Goal: Information Seeking & Learning: Learn about a topic

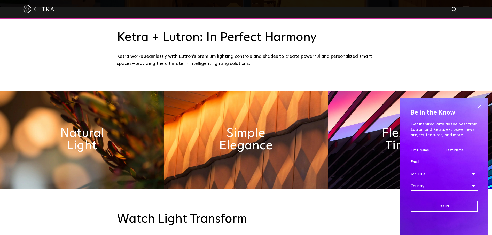
scroll to position [258, 0]
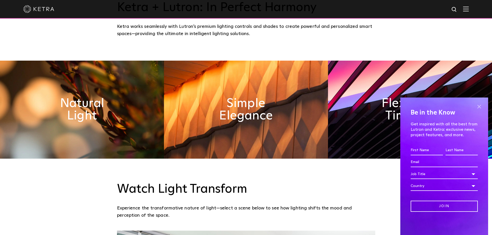
click at [478, 105] on span at bounding box center [479, 107] width 8 height 8
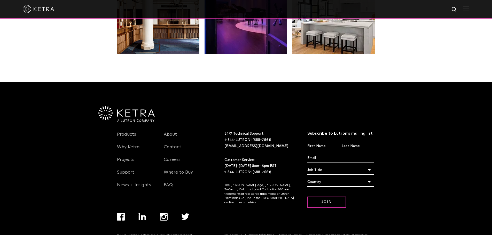
scroll to position [1086, 0]
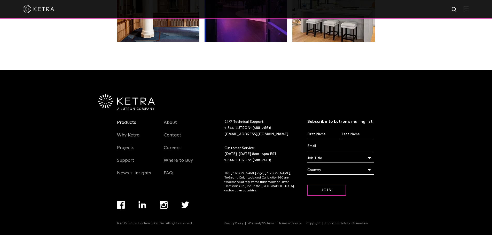
click at [126, 123] on link "Products" at bounding box center [126, 126] width 19 height 12
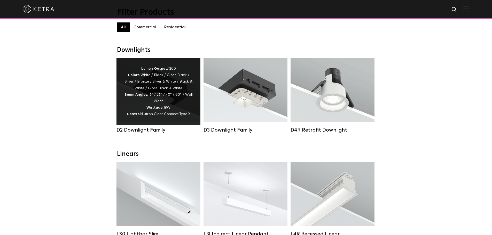
scroll to position [52, 0]
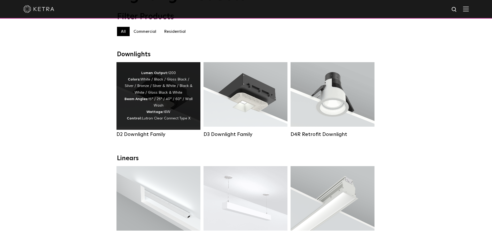
click at [164, 99] on div "Lumen Output: 1200 Colors: White / Black / Gloss Black / Silver / Bronze / Silv…" at bounding box center [158, 96] width 68 height 52
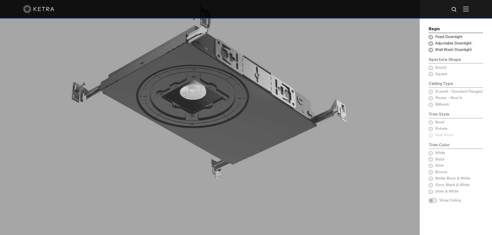
scroll to position [542, 0]
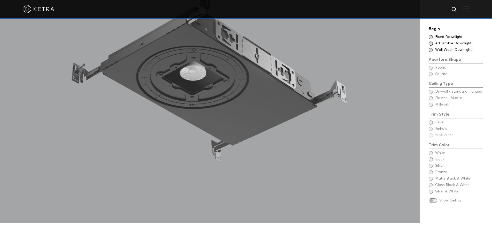
click at [431, 37] on span at bounding box center [431, 37] width 4 height 4
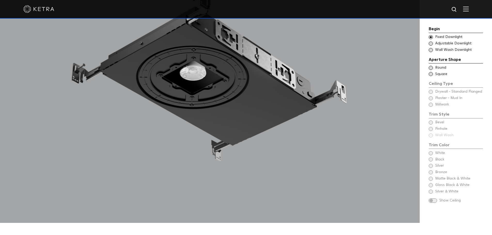
click at [431, 42] on span at bounding box center [431, 44] width 4 height 4
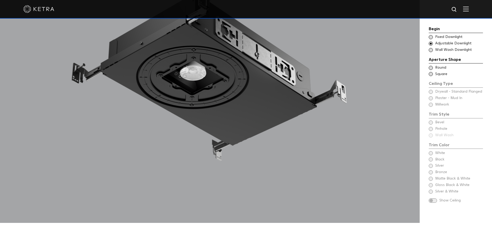
click at [431, 52] on span at bounding box center [431, 50] width 4 height 4
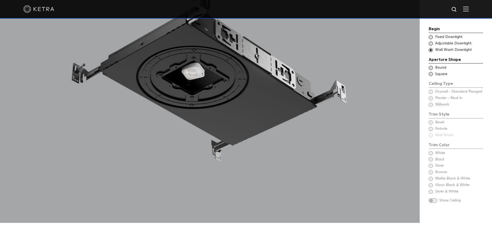
click at [430, 45] on span at bounding box center [431, 44] width 4 height 4
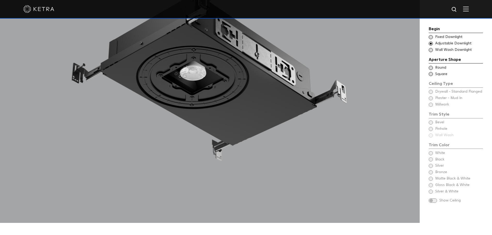
click at [431, 67] on span at bounding box center [431, 68] width 4 height 4
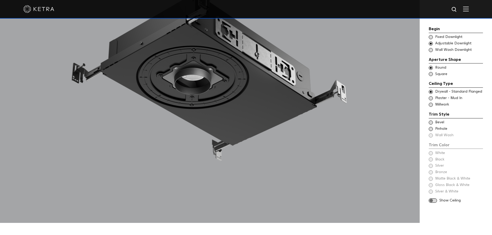
click at [430, 100] on span at bounding box center [431, 98] width 4 height 4
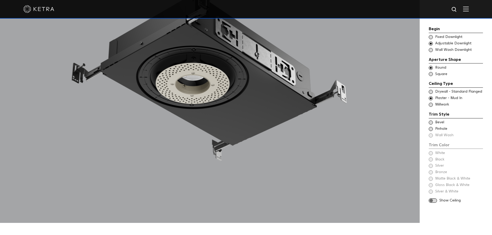
click at [431, 123] on span at bounding box center [431, 123] width 4 height 4
click at [430, 129] on span at bounding box center [431, 129] width 4 height 4
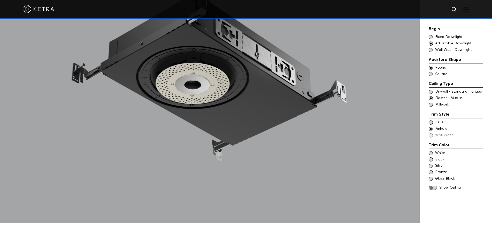
click at [429, 123] on span at bounding box center [431, 123] width 4 height 4
click at [431, 154] on span at bounding box center [431, 153] width 4 height 4
click at [432, 161] on span at bounding box center [431, 159] width 4 height 4
click at [430, 166] on span at bounding box center [431, 166] width 4 height 4
click at [430, 172] on span at bounding box center [431, 172] width 4 height 4
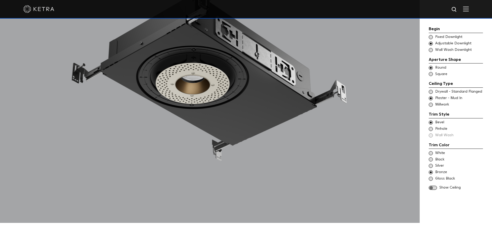
click at [431, 180] on span at bounding box center [431, 179] width 4 height 4
click at [430, 155] on span at bounding box center [431, 153] width 4 height 4
